Goal: Task Accomplishment & Management: Use online tool/utility

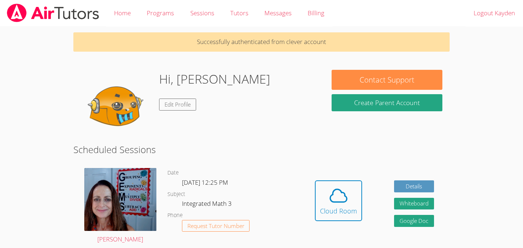
click at [250, 104] on div "Hi, Kayden Edit Profile" at bounding box center [199, 106] width 236 height 73
click at [329, 202] on icon at bounding box center [339, 195] width 20 height 20
click at [344, 195] on icon at bounding box center [339, 195] width 20 height 20
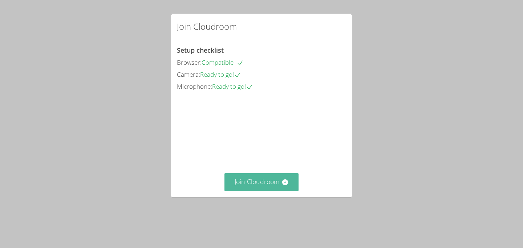
click at [272, 191] on button "Join Cloudroom" at bounding box center [262, 182] width 75 height 18
click at [271, 191] on button "Join Cloudroom" at bounding box center [262, 182] width 75 height 18
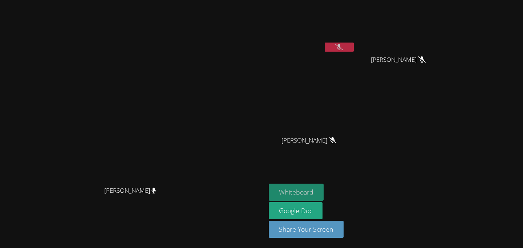
click at [324, 189] on button "Whiteboard" at bounding box center [296, 192] width 55 height 17
click at [354, 48] on button at bounding box center [339, 47] width 29 height 9
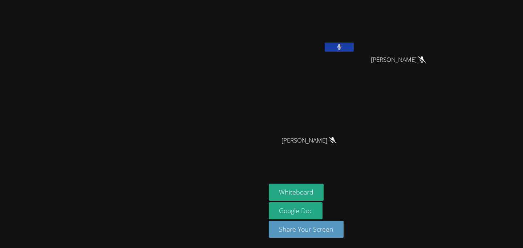
click at [354, 43] on button at bounding box center [339, 47] width 29 height 9
click at [354, 46] on button at bounding box center [339, 47] width 29 height 9
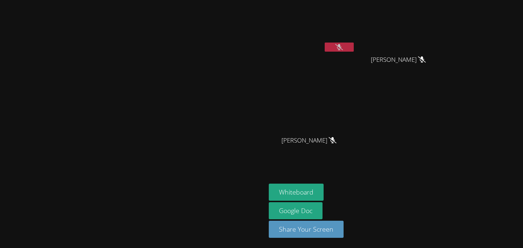
click at [354, 46] on button at bounding box center [339, 47] width 29 height 9
click at [354, 53] on div at bounding box center [339, 48] width 29 height 11
click at [354, 49] on button at bounding box center [339, 47] width 29 height 9
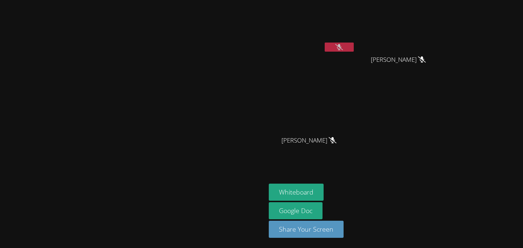
click at [354, 50] on button at bounding box center [339, 47] width 29 height 9
click at [342, 49] on icon at bounding box center [339, 47] width 4 height 6
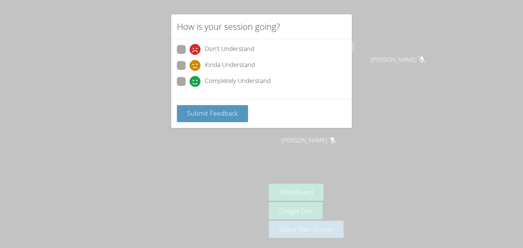
click at [236, 79] on span "Completely Understand" at bounding box center [238, 81] width 66 height 11
click at [196, 79] on input "Completely Understand" at bounding box center [193, 80] width 6 height 6
radio input "true"
click at [217, 112] on span "Submit Feedback" at bounding box center [212, 113] width 51 height 9
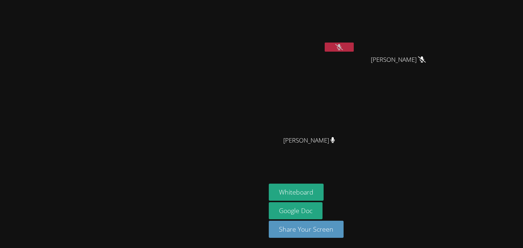
click at [354, 51] on button at bounding box center [339, 47] width 29 height 9
